Goal: Transaction & Acquisition: Register for event/course

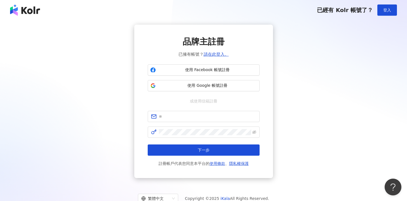
click at [172, 85] on span "使用 Google 帳號註冊" at bounding box center [207, 86] width 99 height 6
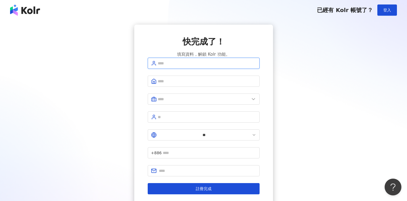
click at [209, 66] on input "text" at bounding box center [207, 63] width 98 height 6
type input "***"
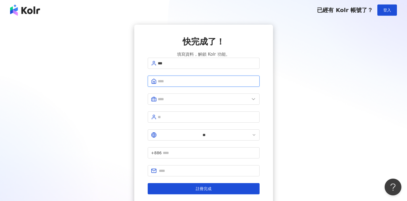
click at [169, 84] on input "text" at bounding box center [207, 81] width 98 height 6
type input "********"
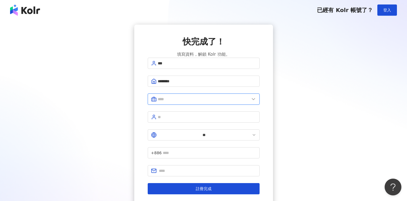
click at [195, 102] on input "text" at bounding box center [204, 99] width 92 height 6
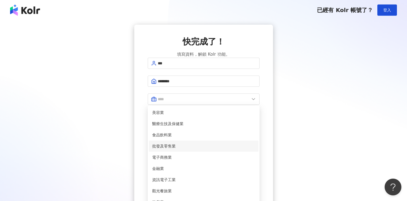
click at [188, 149] on span "批發及零售業" at bounding box center [203, 146] width 103 height 6
type input "******"
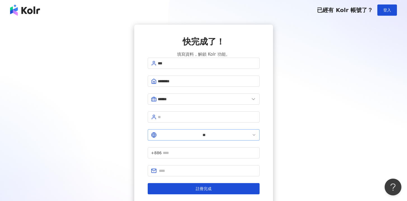
click at [252, 134] on icon at bounding box center [254, 135] width 4 height 4
click at [191, 150] on input "text" at bounding box center [209, 153] width 93 height 6
click at [162, 150] on span "+886" at bounding box center [156, 153] width 11 height 6
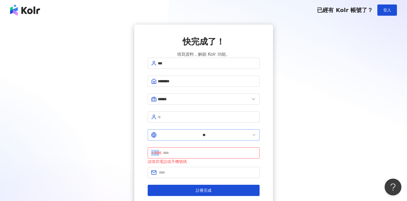
drag, startPoint x: 185, startPoint y: 135, endPoint x: 162, endPoint y: 135, distance: 23.5
click at [162, 135] on div "** +886 請填寫電話或手機號碼" at bounding box center [204, 146] width 112 height 35
click at [252, 137] on span at bounding box center [254, 135] width 4 height 6
click at [252, 134] on icon at bounding box center [254, 135] width 4 height 4
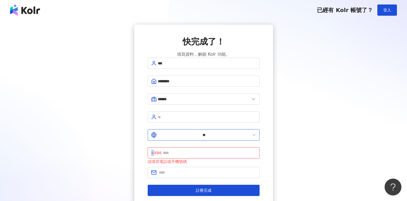
drag, startPoint x: 164, startPoint y: 134, endPoint x: 158, endPoint y: 135, distance: 6.7
click at [164, 134] on input "**" at bounding box center [204, 135] width 93 height 6
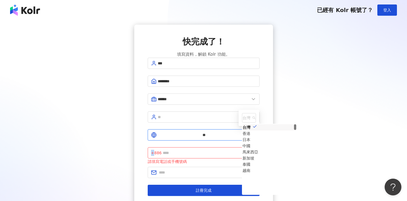
click at [158, 135] on input "**" at bounding box center [204, 135] width 93 height 6
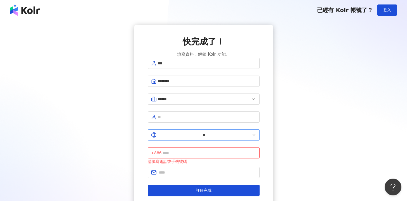
click at [155, 132] on icon at bounding box center [154, 135] width 6 height 6
click at [152, 134] on icon at bounding box center [154, 135] width 6 height 6
click at [153, 134] on icon at bounding box center [154, 135] width 2 height 5
click at [164, 135] on input "**" at bounding box center [204, 135] width 93 height 6
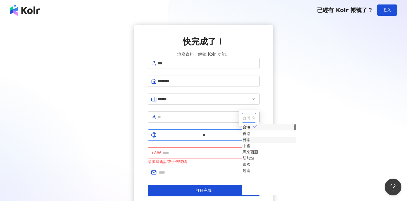
click at [242, 136] on div "日本" at bounding box center [246, 139] width 8 height 6
type input "**"
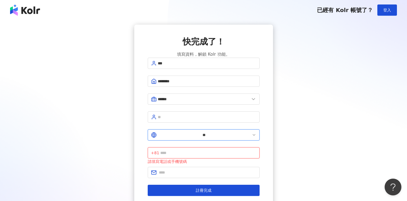
click at [207, 150] on input "text" at bounding box center [208, 153] width 96 height 6
type input "**********"
click at [196, 169] on input "text" at bounding box center [207, 172] width 97 height 6
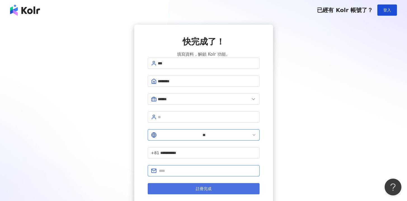
type input "**********"
click at [193, 183] on button "註冊完成" at bounding box center [204, 188] width 112 height 11
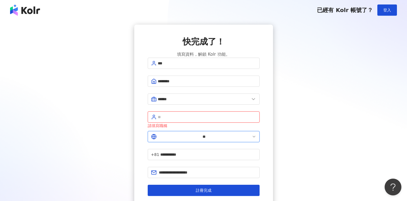
click at [186, 119] on input "text" at bounding box center [207, 117] width 98 height 6
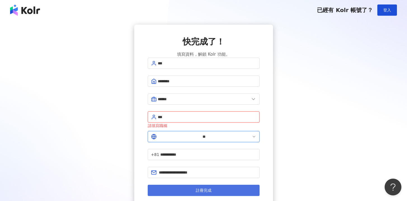
type input "***"
click at [189, 185] on button "註冊完成" at bounding box center [204, 190] width 112 height 11
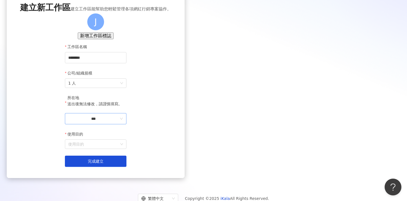
scroll to position [38, 0]
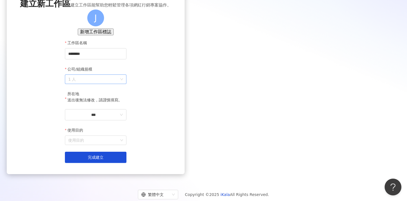
click at [123, 84] on span "1 人" at bounding box center [95, 79] width 55 height 9
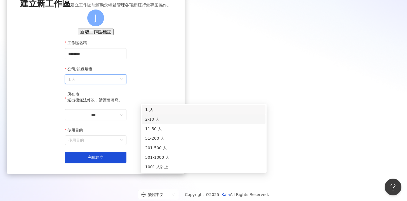
click at [230, 115] on div "2-10 人" at bounding box center [204, 119] width 124 height 10
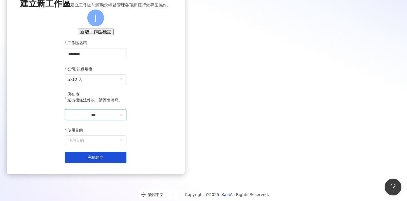
click at [119, 118] on input "***" at bounding box center [93, 115] width 50 height 6
click at [125, 116] on div "日本" at bounding box center [121, 119] width 8 height 6
click at [123, 145] on input "使用目的" at bounding box center [95, 140] width 55 height 9
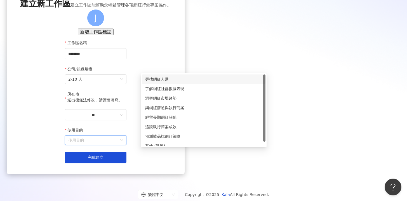
click at [194, 78] on div "尋找網紅人選" at bounding box center [203, 79] width 117 height 6
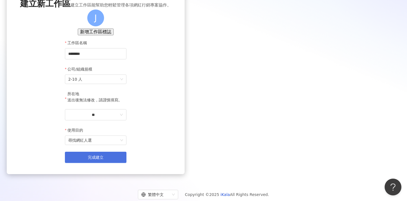
click at [126, 163] on button "完成建立" at bounding box center [96, 157] width 62 height 11
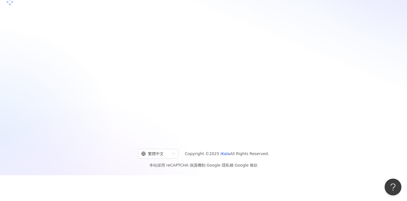
scroll to position [26, 0]
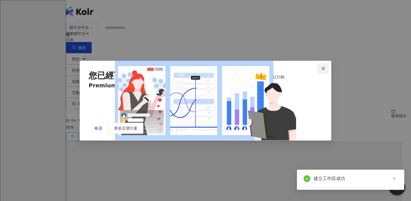
click at [324, 67] on icon "close" at bounding box center [322, 68] width 3 height 3
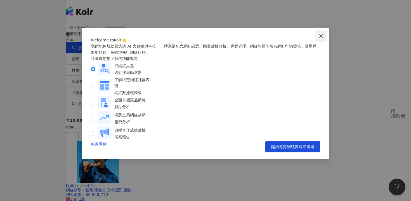
click at [319, 36] on icon "close" at bounding box center [321, 36] width 4 height 4
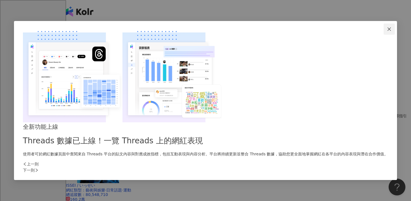
click at [387, 31] on icon "close" at bounding box center [389, 29] width 4 height 4
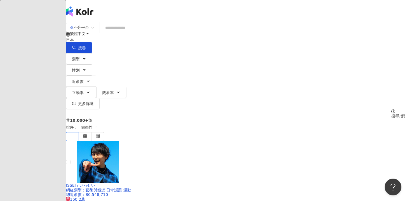
click at [147, 31] on input "search" at bounding box center [124, 27] width 45 height 11
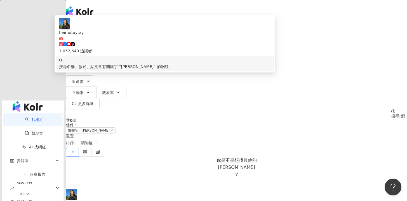
type input "****"
click at [77, 189] on img at bounding box center [71, 194] width 11 height 11
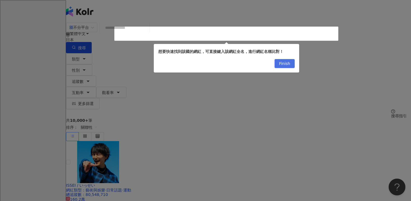
click at [282, 65] on span "Finish" at bounding box center [284, 63] width 11 height 9
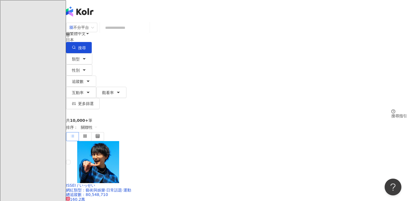
click at [147, 33] on input "search" at bounding box center [124, 27] width 45 height 11
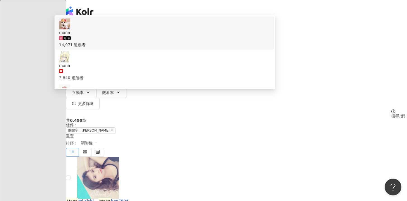
click at [120, 33] on input "****" at bounding box center [124, 27] width 45 height 11
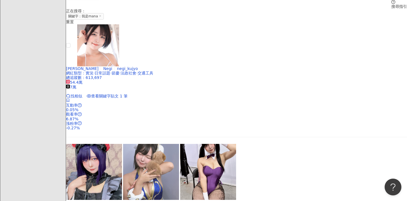
scroll to position [102, 0]
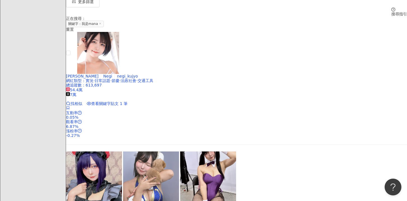
type input "******"
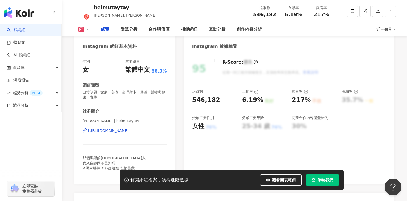
scroll to position [53, 0]
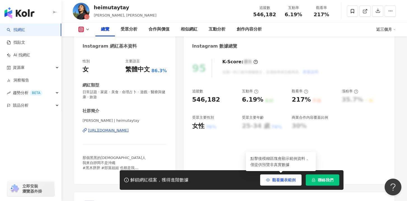
click at [287, 180] on span "觀看圖表範例" at bounding box center [283, 180] width 23 height 4
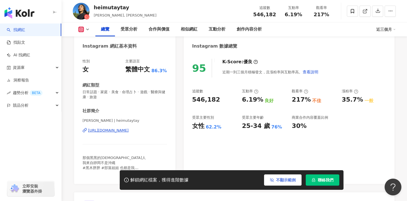
click at [287, 180] on span "不顯示範例" at bounding box center [286, 180] width 20 height 4
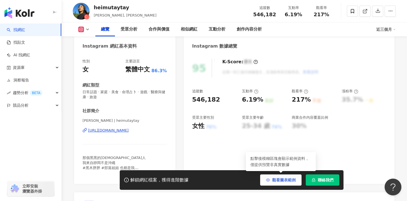
click at [287, 180] on span "觀看圖表範例" at bounding box center [283, 180] width 23 height 4
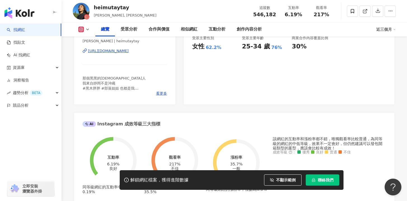
scroll to position [135, 0]
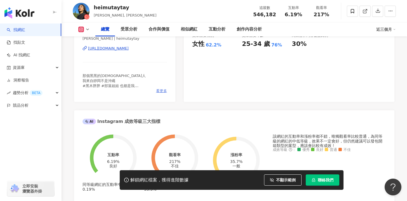
click at [160, 91] on span "看更多" at bounding box center [161, 90] width 11 height 5
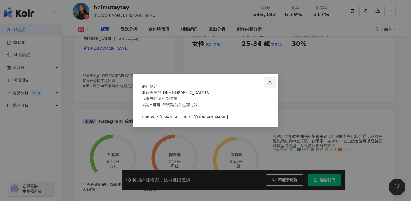
click at [271, 80] on icon "close" at bounding box center [269, 81] width 3 height 3
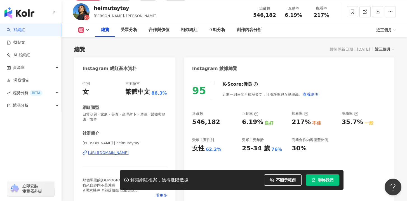
scroll to position [0, 0]
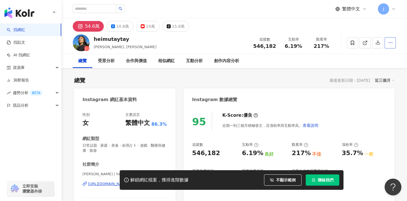
click at [394, 42] on button "button" at bounding box center [389, 42] width 11 height 11
click at [332, 63] on div "總覽 受眾分析 合作與價值 相似網紅 互動分析 創作內容分析" at bounding box center [234, 61] width 323 height 14
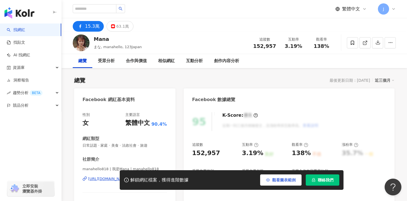
click at [265, 179] on button "觀看圖表範例" at bounding box center [280, 179] width 41 height 11
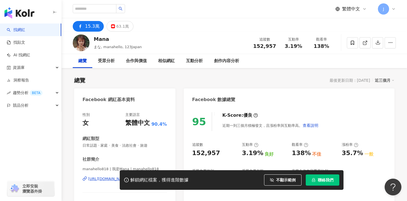
scroll to position [1, 0]
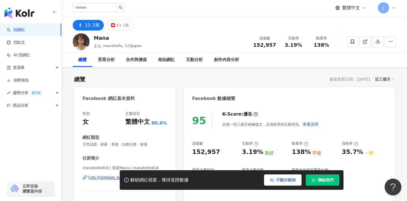
click at [274, 178] on button "不顯示範例" at bounding box center [282, 179] width 37 height 11
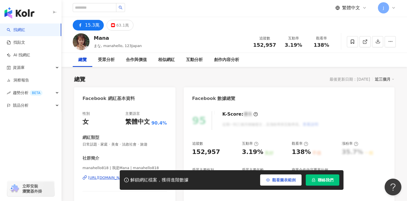
click at [274, 178] on span "觀看圖表範例" at bounding box center [283, 180] width 23 height 4
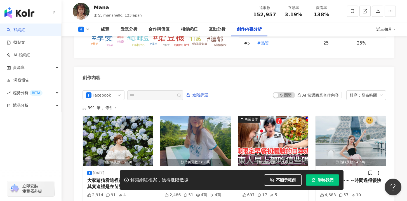
scroll to position [1523, 0]
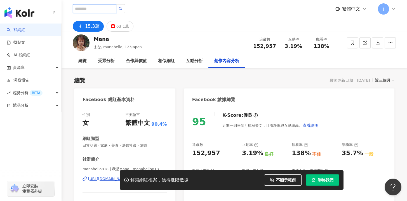
click at [91, 5] on input "search" at bounding box center [95, 8] width 44 height 9
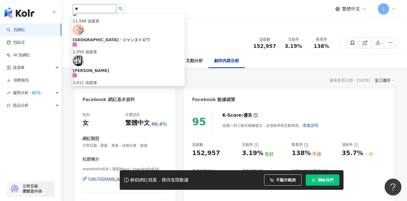
scroll to position [160, 0]
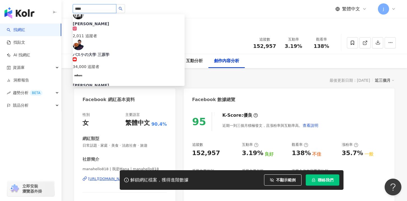
type input "****"
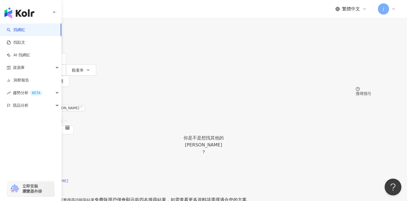
click at [47, 174] on link "三原慧悟 台灣 68.1萬追蹤者" at bounding box center [41, 176] width 11 height 4
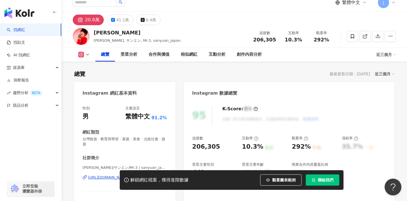
scroll to position [77, 0]
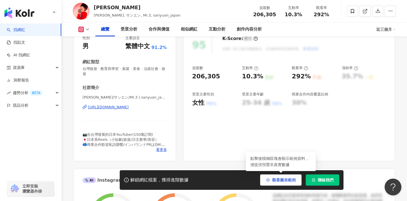
click at [277, 180] on span "觀看圖表範例" at bounding box center [283, 180] width 23 height 4
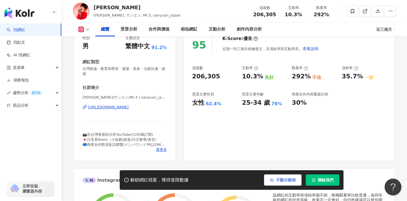
click at [273, 181] on icon "button" at bounding box center [272, 180] width 4 height 4
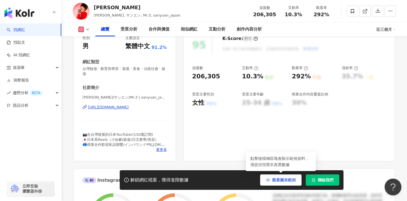
click at [272, 181] on span "觀看圖表範例" at bounding box center [283, 180] width 23 height 4
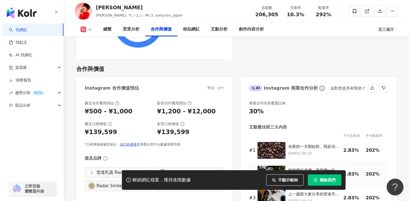
scroll to position [745, 0]
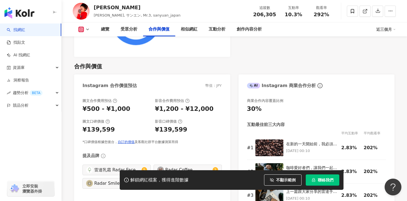
click at [271, 181] on icon "button" at bounding box center [272, 180] width 4 height 4
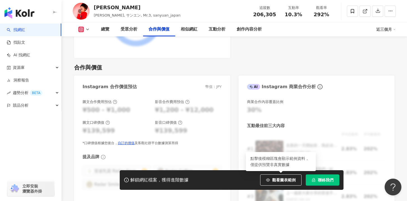
click at [271, 181] on button "觀看圖表範例" at bounding box center [280, 179] width 41 height 11
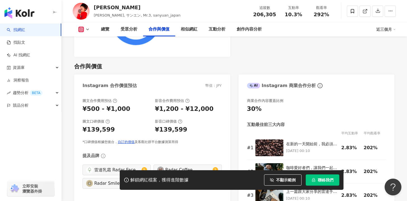
click at [159, 180] on div "解鎖網紅檔案，獲得進階數據" at bounding box center [159, 180] width 58 height 6
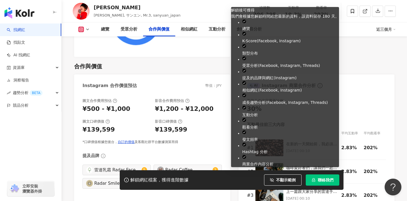
click at [315, 183] on button "聯絡我們" at bounding box center [323, 179] width 34 height 11
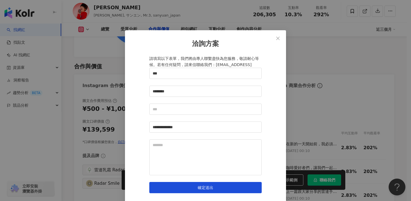
scroll to position [12, 0]
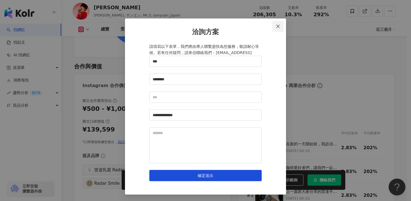
click at [276, 26] on icon "close" at bounding box center [278, 26] width 4 height 4
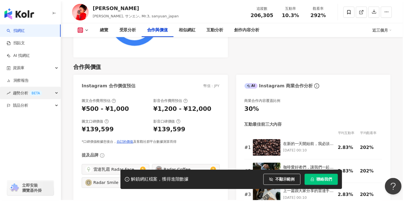
scroll to position [0, 0]
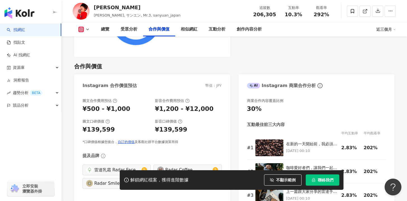
click at [182, 179] on div "解鎖網紅檔案，獲得進階數據" at bounding box center [159, 180] width 58 height 6
click at [389, 11] on icon "button" at bounding box center [390, 10] width 5 height 5
click at [387, 27] on li "查看合作資訊" at bounding box center [379, 24] width 30 height 11
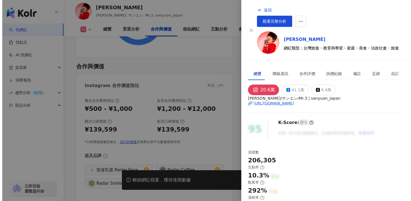
scroll to position [147, 0]
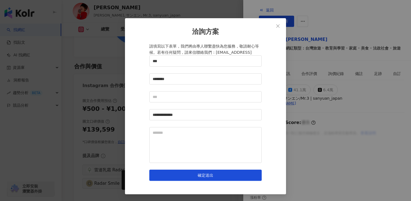
scroll to position [18, 0]
click at [273, 24] on span "Close" at bounding box center [277, 26] width 11 height 4
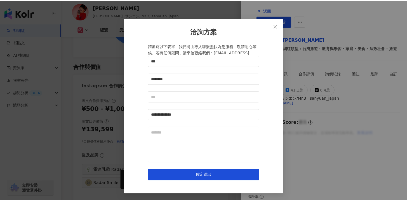
scroll to position [0, 0]
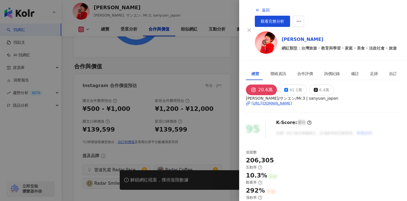
click at [19, 132] on div at bounding box center [203, 100] width 407 height 201
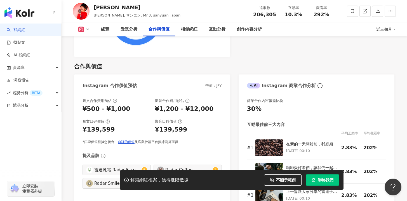
click at [30, 12] on img "button" at bounding box center [19, 12] width 30 height 11
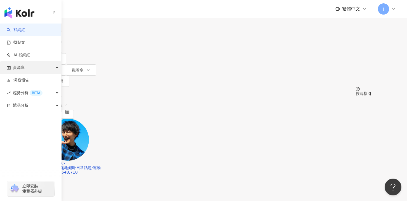
click at [27, 65] on div "資源庫" at bounding box center [30, 67] width 61 height 13
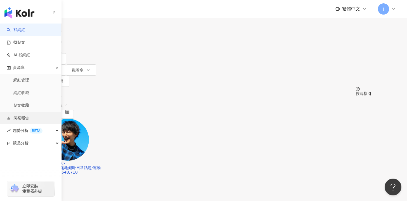
click at [27, 119] on link "洞察報告" at bounding box center [18, 118] width 22 height 6
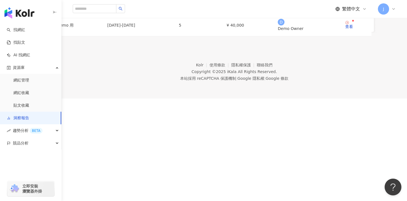
scroll to position [84, 0]
